Goal: Task Accomplishment & Management: Manage account settings

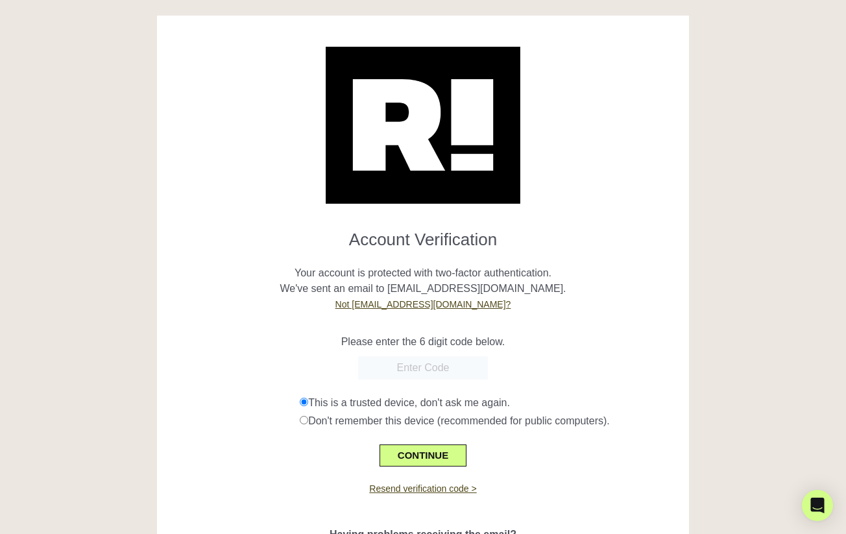
paste input "836052"
type input "836052"
click at [429, 454] on button "CONTINUE" at bounding box center [423, 455] width 87 height 22
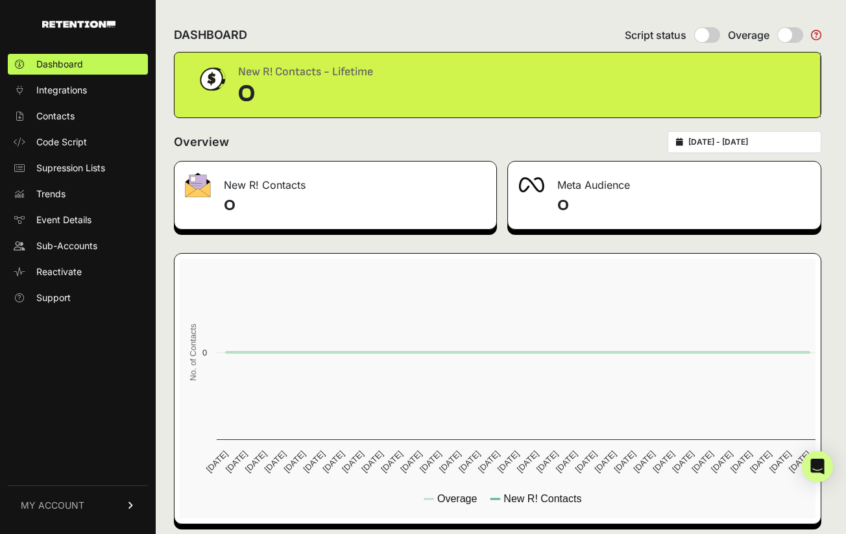
click at [32, 504] on span "MY ACCOUNT" at bounding box center [53, 505] width 64 height 13
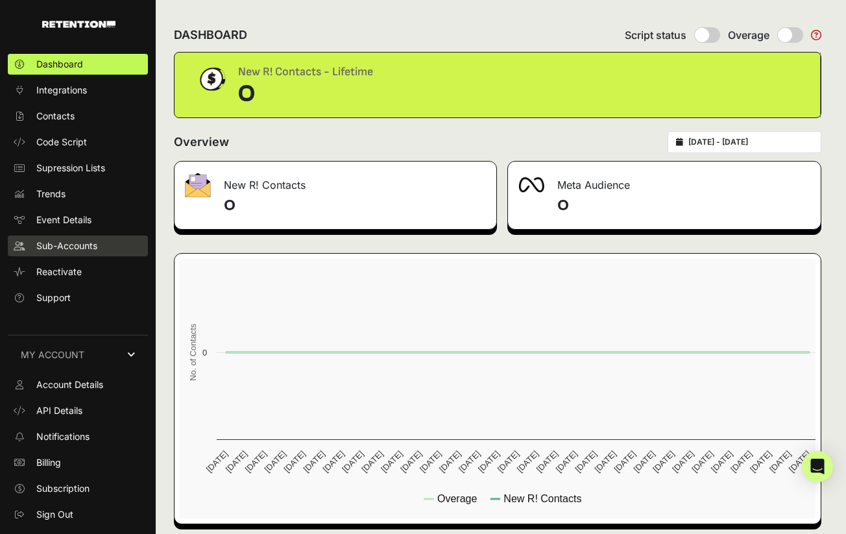
click at [66, 238] on link "Sub-Accounts" at bounding box center [78, 246] width 140 height 21
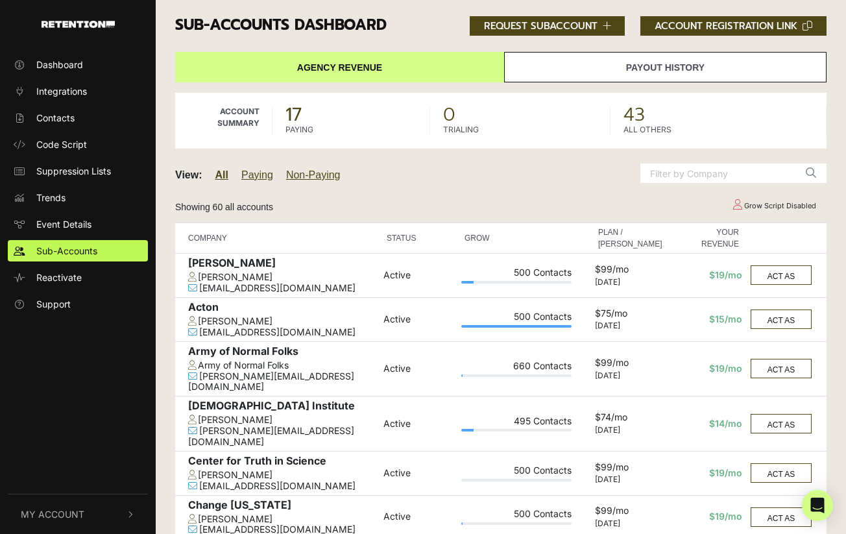
scroll to position [655, 0]
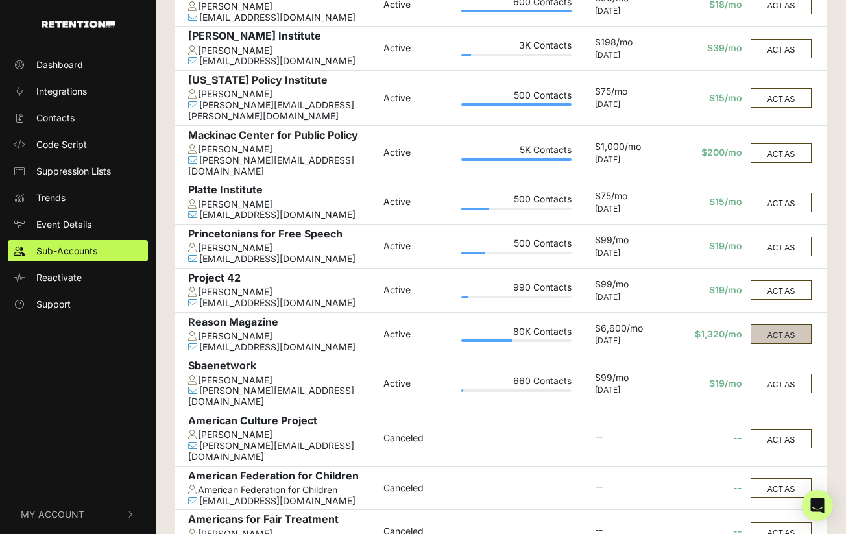
click at [768, 324] on button "ACT AS" at bounding box center [781, 333] width 61 height 19
